Goal: Information Seeking & Learning: Learn about a topic

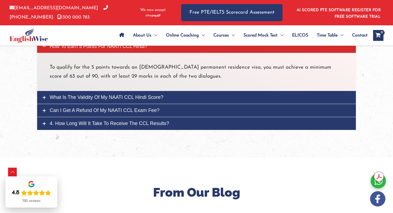
scroll to position [1911, 0]
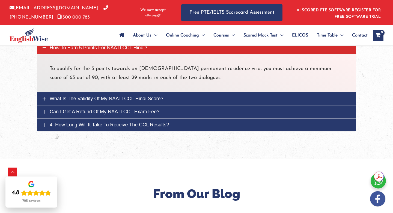
click at [135, 96] on span "What is the validity of my NAATI CCL Hindi score?" at bounding box center [107, 98] width 114 height 5
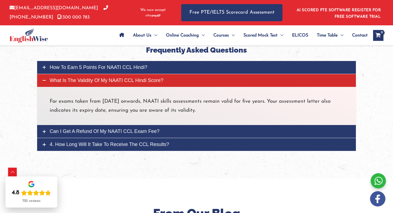
scroll to position [1891, 0]
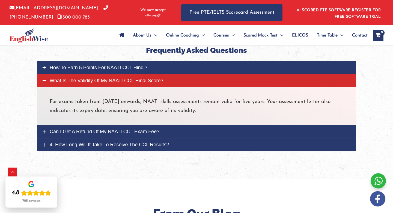
click at [105, 66] on span "How to earn 5 points for NAATI CCL Hindi?" at bounding box center [99, 67] width 98 height 5
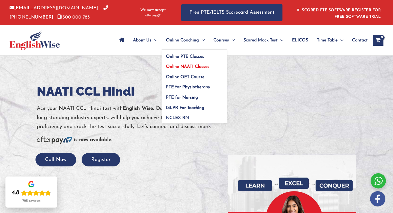
click at [190, 66] on span "Online NAATI Classes" at bounding box center [187, 67] width 43 height 4
